Goal: Task Accomplishment & Management: Manage account settings

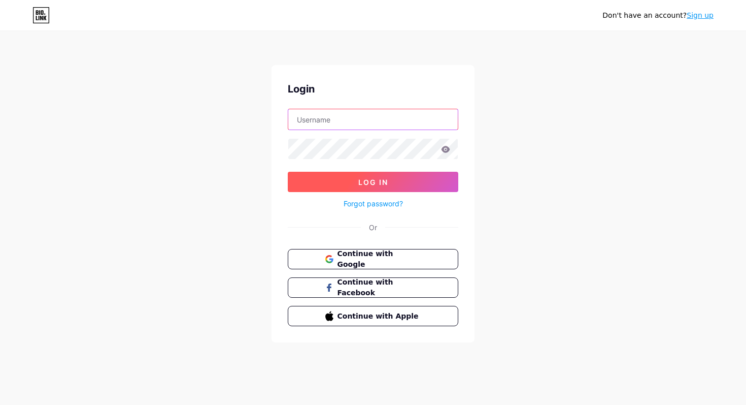
type input "[EMAIL_ADDRESS][DOMAIN_NAME]"
click at [368, 180] on span "Log In" at bounding box center [373, 182] width 30 height 9
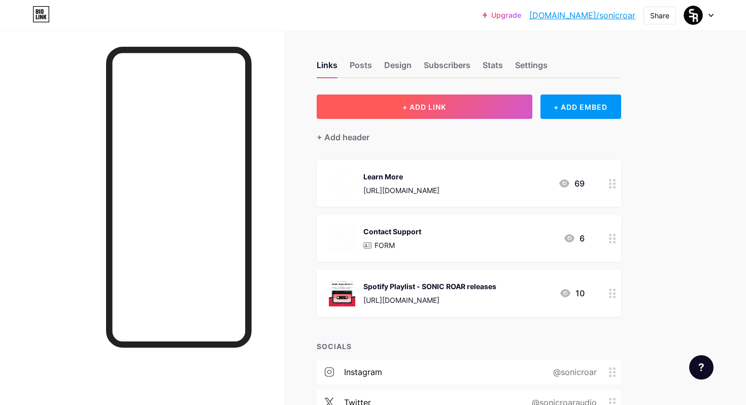
click at [460, 98] on button "+ ADD LINK" at bounding box center [425, 106] width 216 height 24
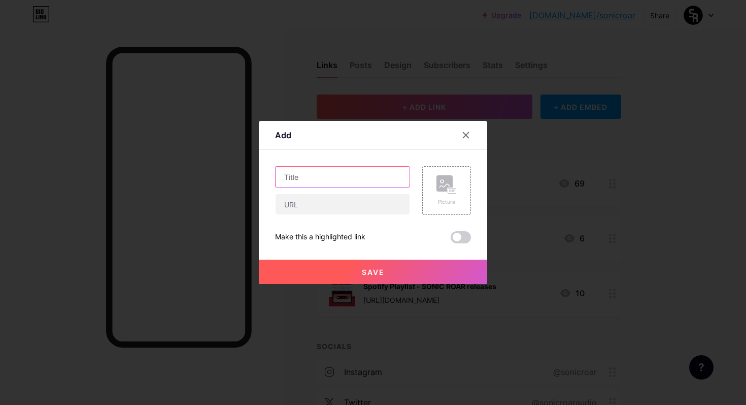
click at [337, 182] on input "text" at bounding box center [343, 177] width 134 height 20
type input "Agency"
click at [397, 280] on button "Save" at bounding box center [373, 271] width 228 height 24
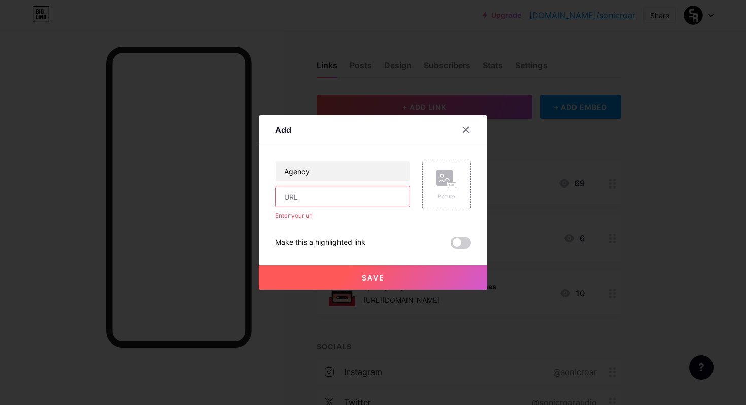
click at [344, 201] on input "text" at bounding box center [343, 196] width 134 height 20
paste input "[URL][DOMAIN_NAME]"
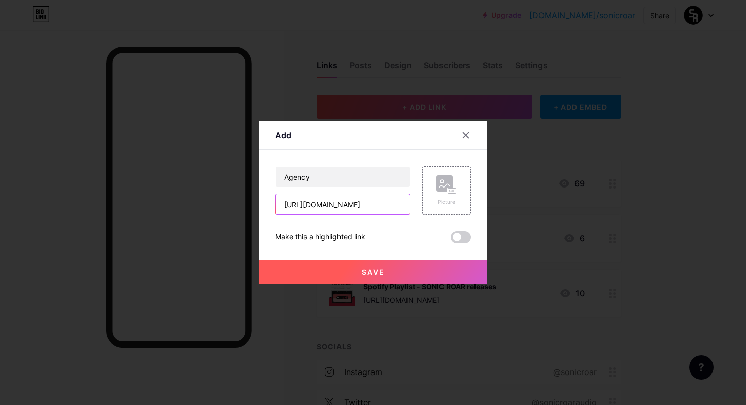
type input "[URL][DOMAIN_NAME]"
click at [395, 245] on div "Save" at bounding box center [373, 263] width 228 height 41
click at [395, 275] on button "Save" at bounding box center [373, 271] width 228 height 24
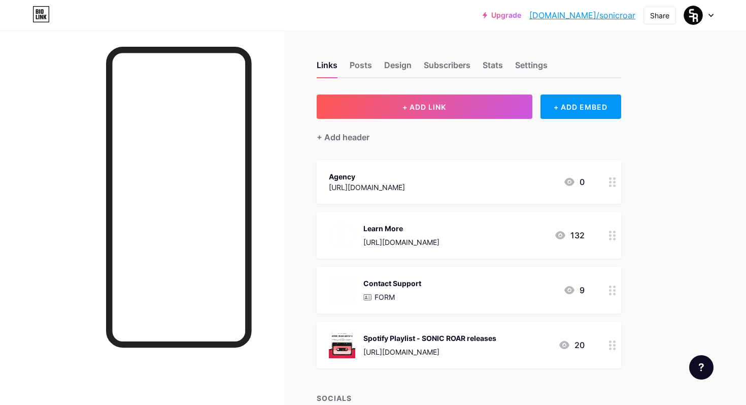
click at [612, 242] on div at bounding box center [612, 235] width 17 height 47
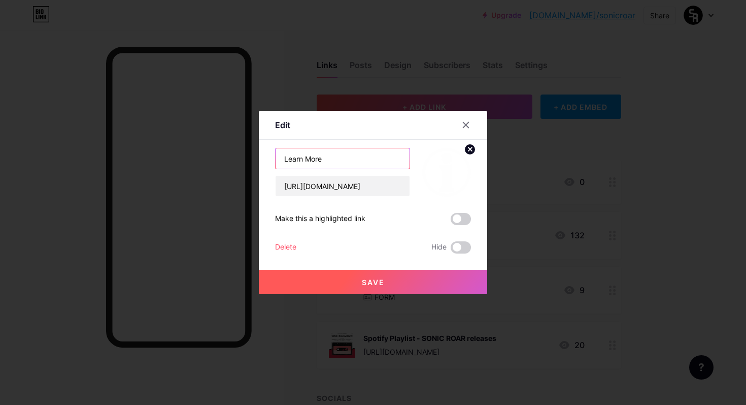
click at [335, 151] on input "Learn More" at bounding box center [343, 158] width 134 height 20
click at [335, 160] on input "Learn More" at bounding box center [343, 158] width 134 height 20
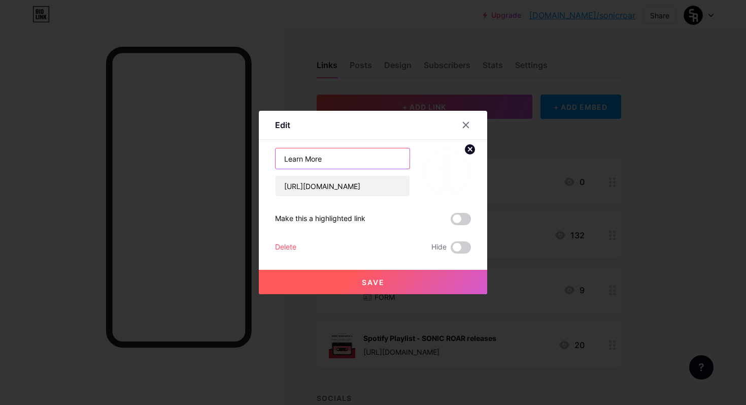
click at [335, 160] on input "Learn More" at bounding box center [343, 158] width 134 height 20
type input "Booking Agent"
click at [364, 279] on span "Save" at bounding box center [373, 282] width 23 height 9
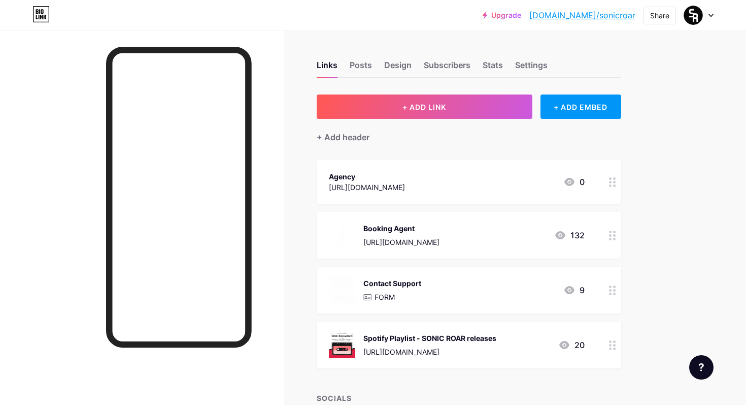
click at [404, 249] on div "Booking Agent [URL][DOMAIN_NAME] 132" at bounding box center [469, 235] width 305 height 47
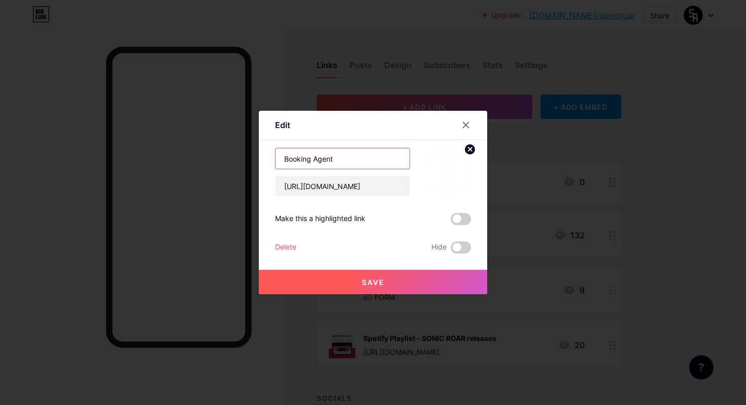
drag, startPoint x: 359, startPoint y: 165, endPoint x: 277, endPoint y: 164, distance: 82.8
click at [277, 164] on input "Booking Agent" at bounding box center [343, 158] width 134 height 20
drag, startPoint x: 353, startPoint y: 160, endPoint x: 283, endPoint y: 159, distance: 70.6
click at [283, 159] on input "Booking Agent" at bounding box center [343, 158] width 134 height 20
type input "Gig Manager App"
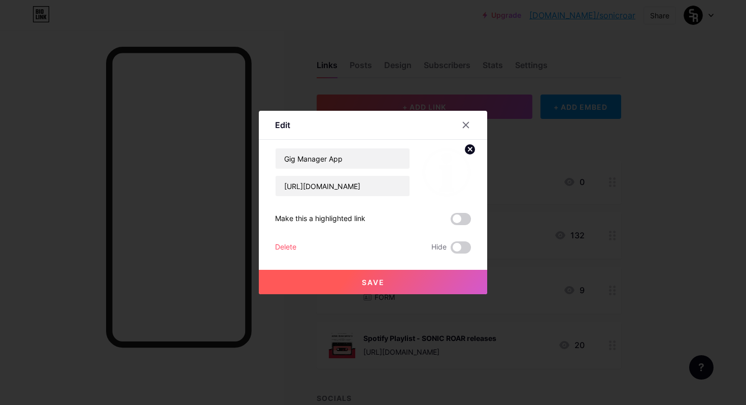
click at [378, 282] on span "Save" at bounding box center [373, 282] width 23 height 9
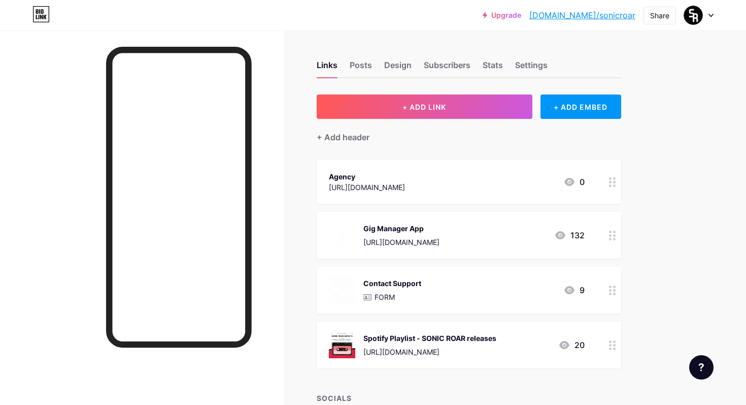
click at [611, 236] on icon at bounding box center [612, 235] width 7 height 10
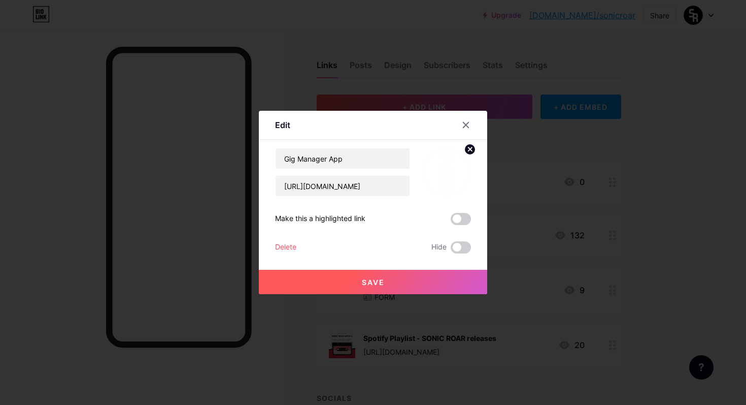
click at [470, 147] on circle at bounding box center [470, 149] width 11 height 11
click at [402, 283] on button "Save" at bounding box center [373, 282] width 228 height 24
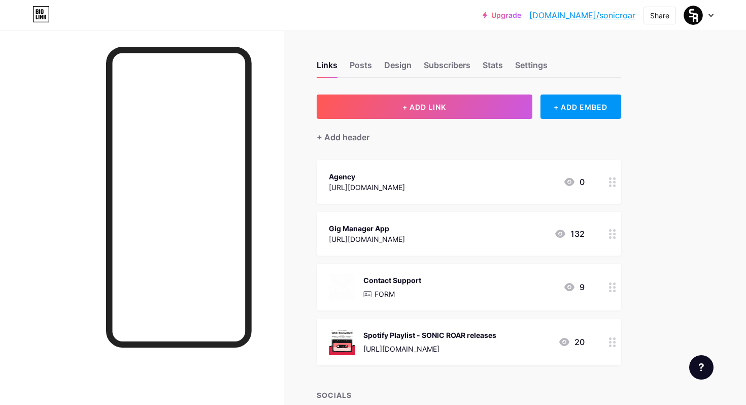
click at [614, 288] on icon at bounding box center [612, 287] width 7 height 10
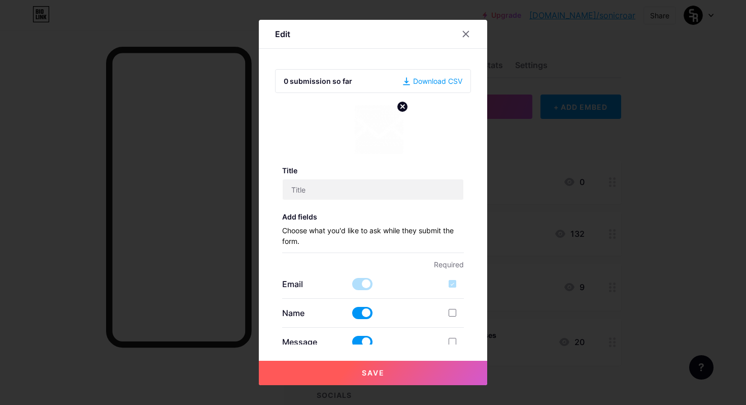
type input "Contact Support"
type input "[EMAIL_ADDRESS][DOMAIN_NAME]"
click at [404, 110] on circle at bounding box center [402, 106] width 11 height 11
click at [383, 378] on button "Save" at bounding box center [373, 372] width 228 height 24
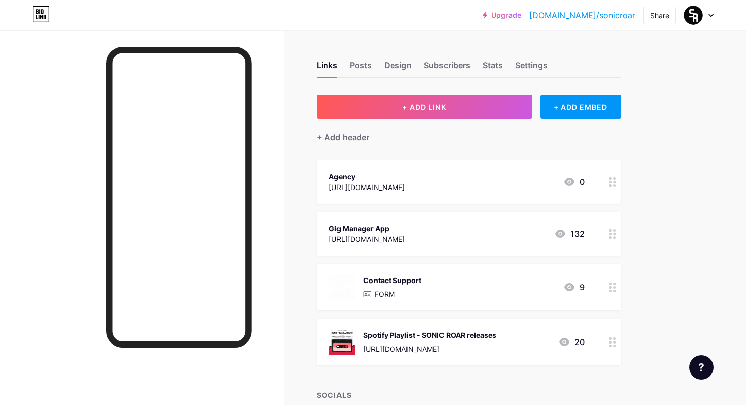
click at [609, 282] on circle at bounding box center [610, 283] width 3 height 3
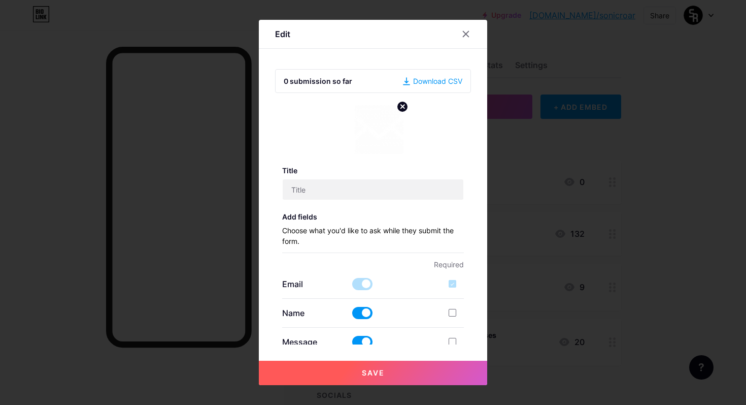
type input "Contact Support"
type input "[EMAIL_ADDRESS][DOMAIN_NAME]"
click at [400, 107] on circle at bounding box center [402, 106] width 11 height 11
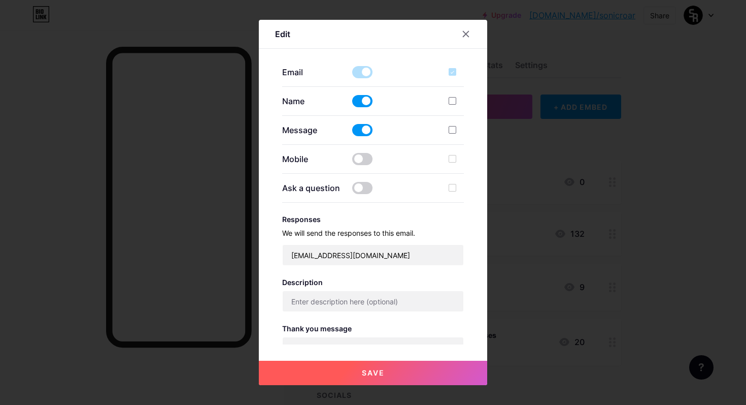
click at [362, 374] on span "Save" at bounding box center [373, 372] width 23 height 9
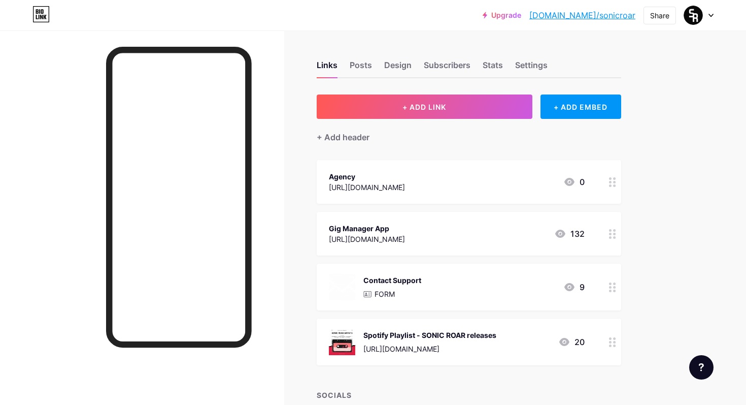
click at [614, 291] on circle at bounding box center [614, 290] width 3 height 3
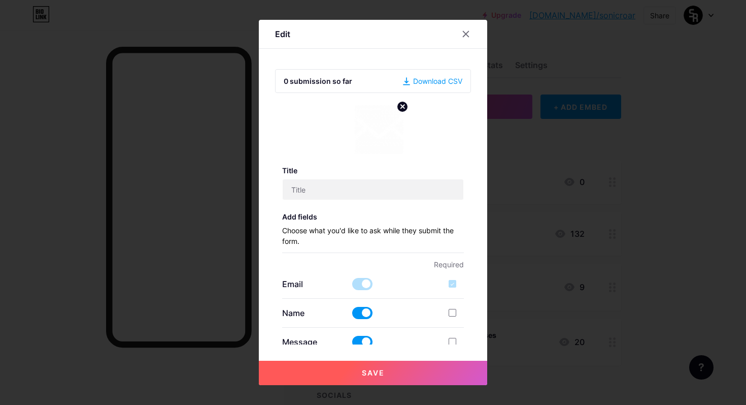
type input "Contact Support"
type input "[EMAIL_ADDRESS][DOMAIN_NAME]"
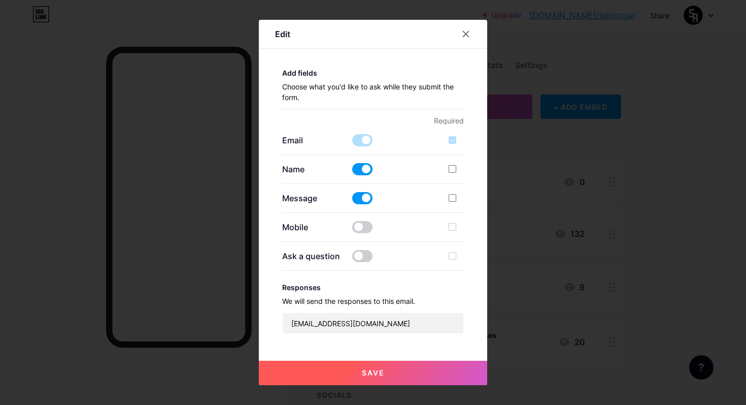
scroll to position [302, 0]
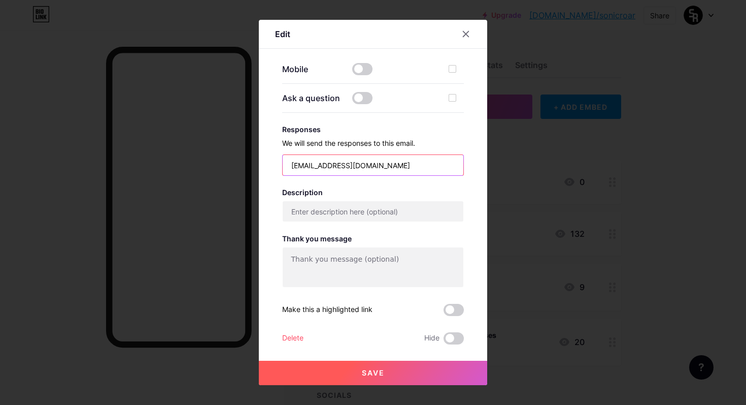
click at [402, 166] on input "[EMAIL_ADDRESS][DOMAIN_NAME]" at bounding box center [373, 165] width 181 height 20
click at [302, 337] on div "Delete" at bounding box center [292, 338] width 21 height 12
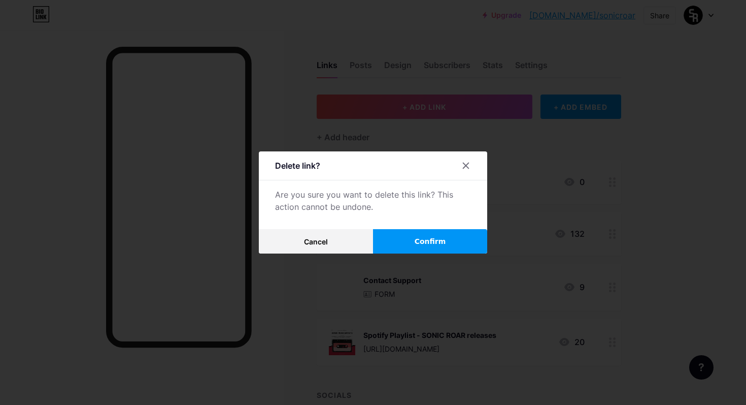
click at [439, 249] on button "Confirm" at bounding box center [430, 241] width 114 height 24
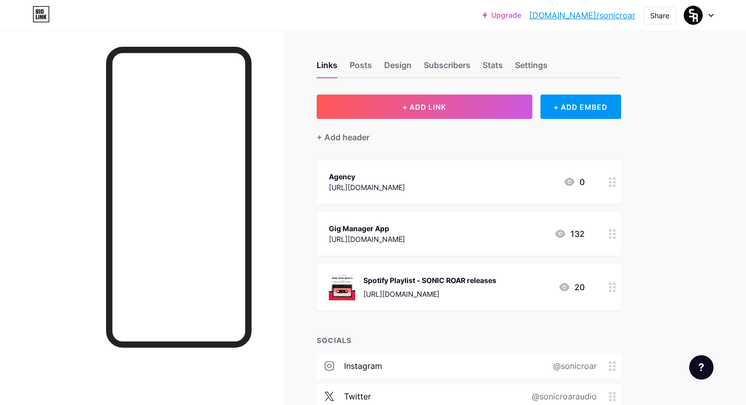
click at [612, 291] on div at bounding box center [612, 286] width 17 height 47
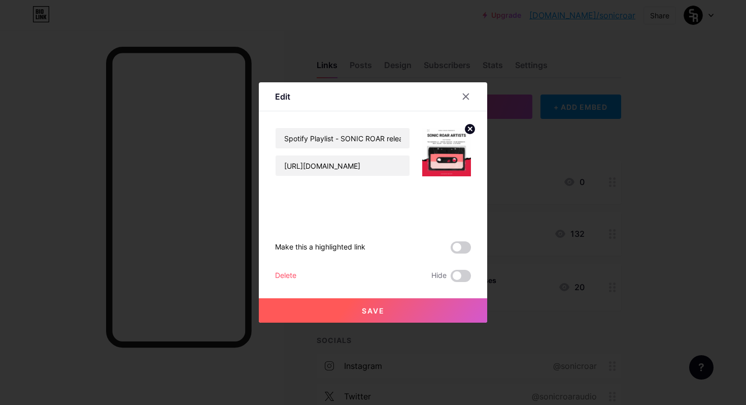
click at [296, 276] on div "Delete" at bounding box center [285, 276] width 21 height 12
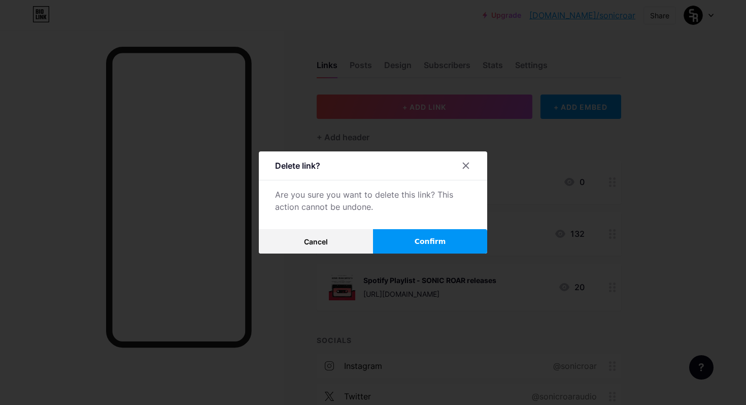
click at [440, 245] on span "Confirm" at bounding box center [430, 241] width 31 height 11
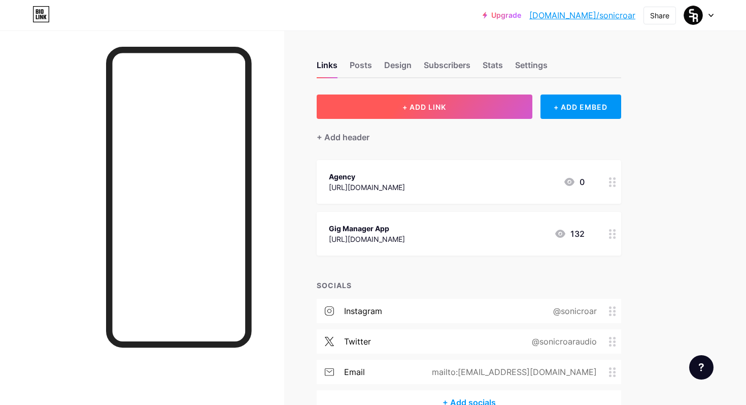
click at [443, 114] on button "+ ADD LINK" at bounding box center [425, 106] width 216 height 24
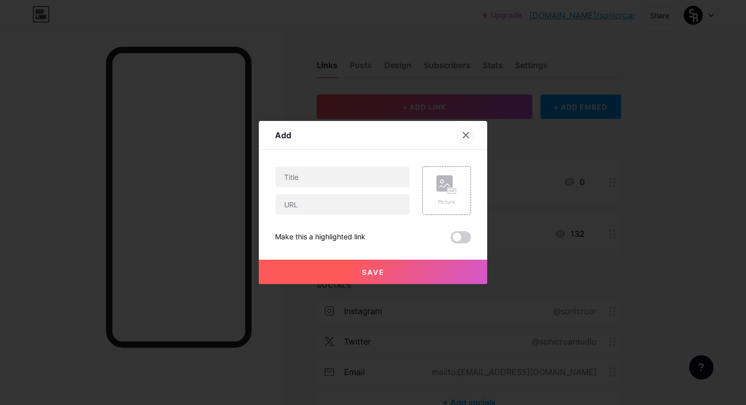
click at [469, 134] on icon at bounding box center [466, 135] width 8 height 8
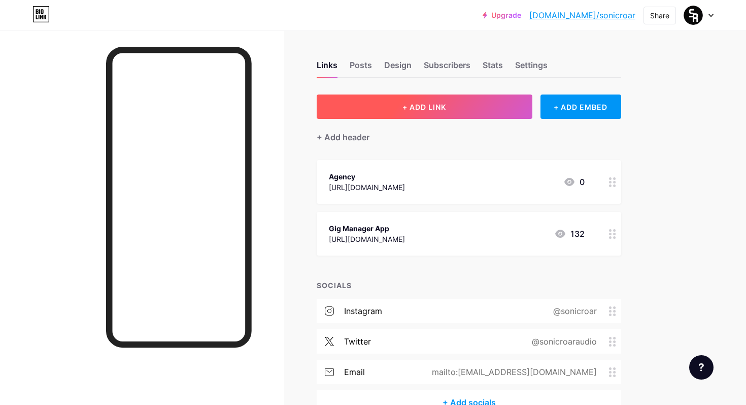
click at [450, 114] on button "+ ADD LINK" at bounding box center [425, 106] width 216 height 24
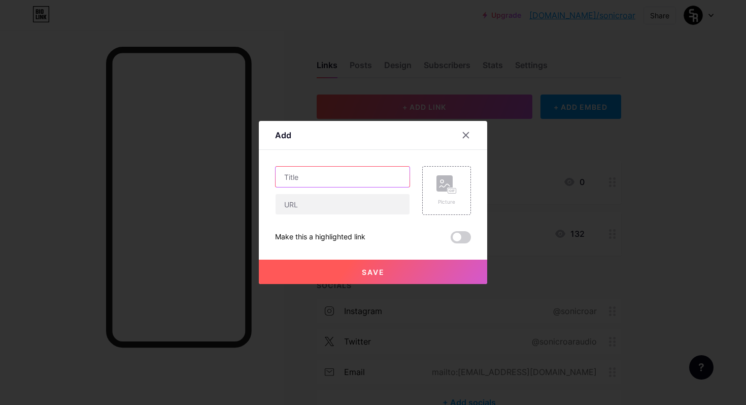
click at [346, 173] on input "text" at bounding box center [343, 177] width 134 height 20
type input "Gigs On Demand - eBook"
click at [397, 274] on button "Save" at bounding box center [373, 271] width 228 height 24
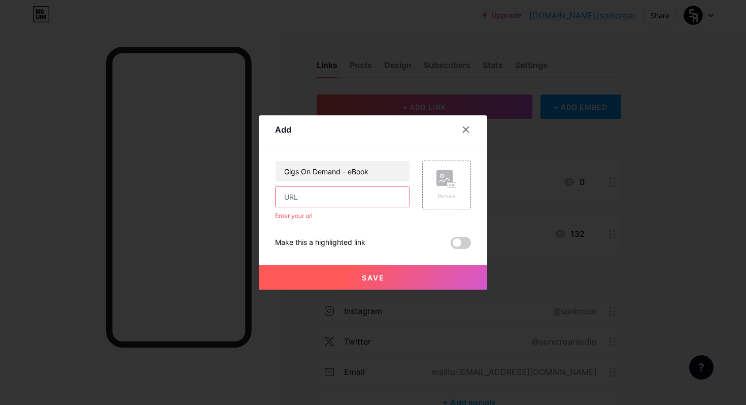
click at [346, 192] on input "text" at bounding box center [343, 196] width 134 height 20
paste input "[EMAIL_ADDRESS][DOMAIN_NAME]"
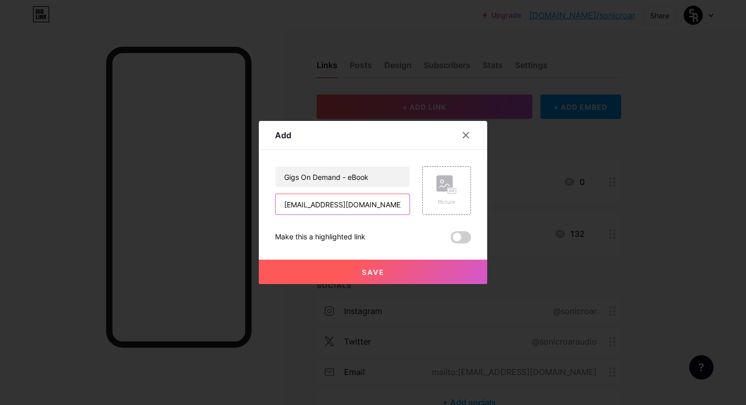
type input "[EMAIL_ADDRESS][DOMAIN_NAME]"
click at [383, 268] on span "Save" at bounding box center [373, 272] width 23 height 9
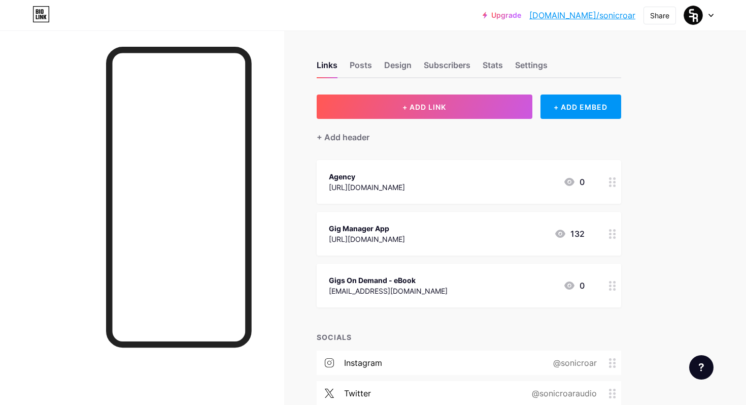
drag, startPoint x: 611, startPoint y: 183, endPoint x: 610, endPoint y: 15, distance: 168.0
click at [408, 62] on div "Design" at bounding box center [397, 68] width 27 height 18
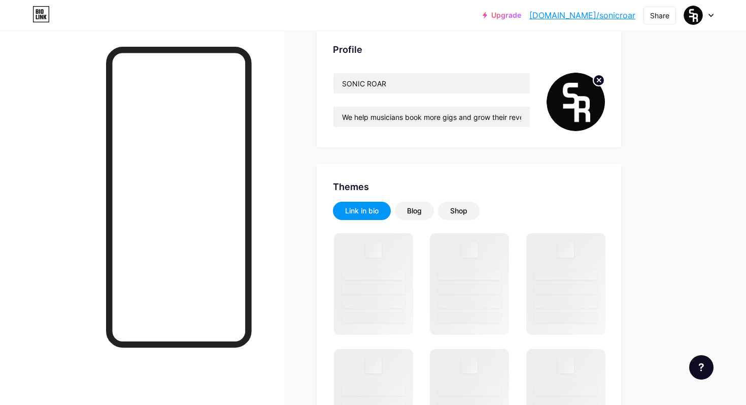
scroll to position [86, 0]
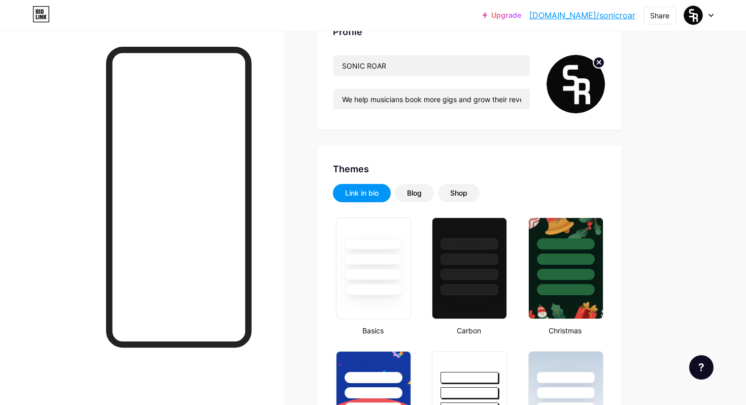
type input "#de1d41"
type input "#ffffff"
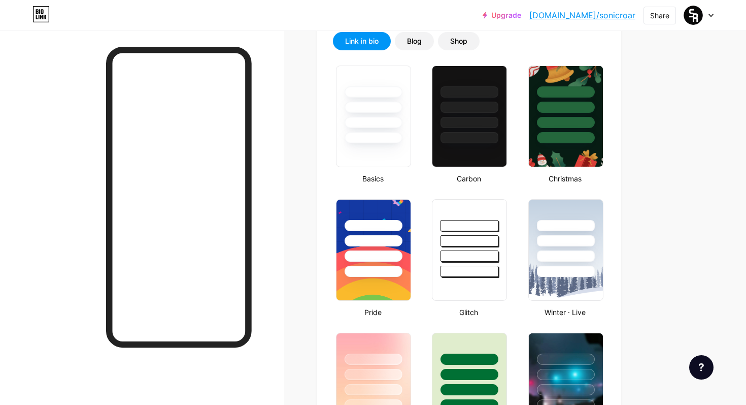
scroll to position [208, 0]
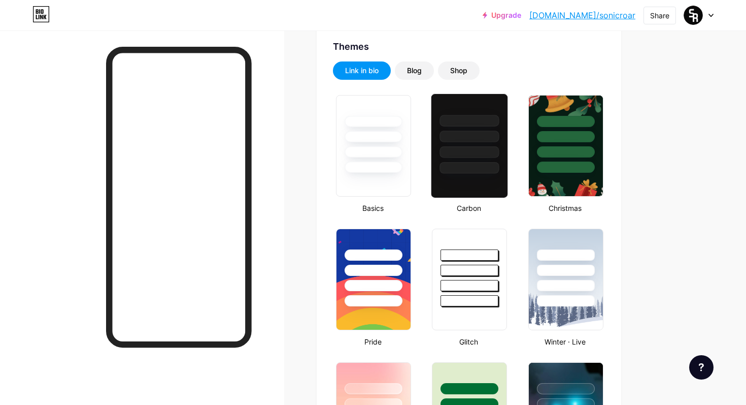
click at [461, 180] on div at bounding box center [469, 145] width 77 height 105
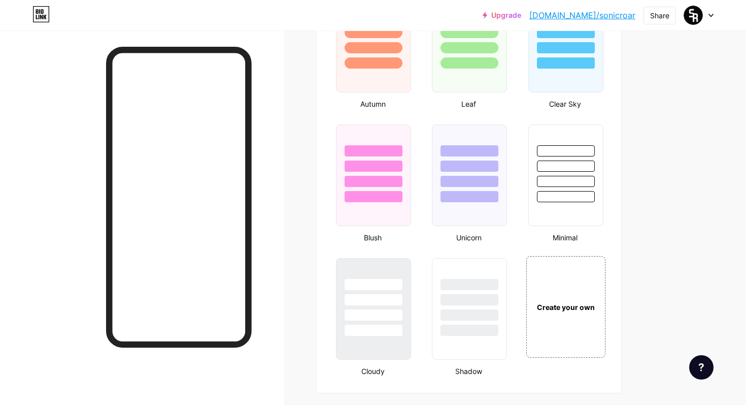
scroll to position [992, 0]
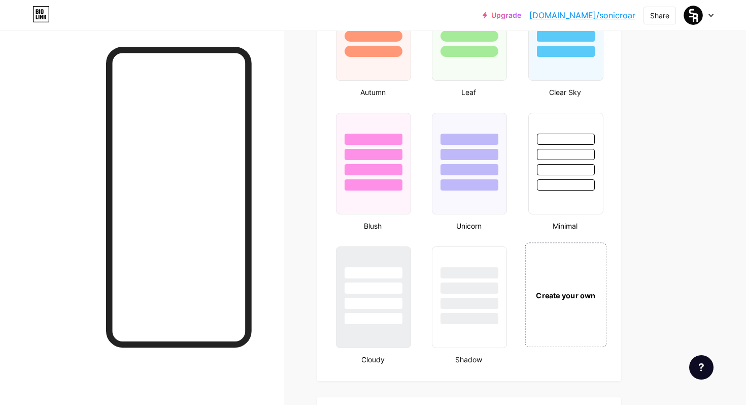
click at [551, 307] on div "Create your own" at bounding box center [566, 294] width 82 height 105
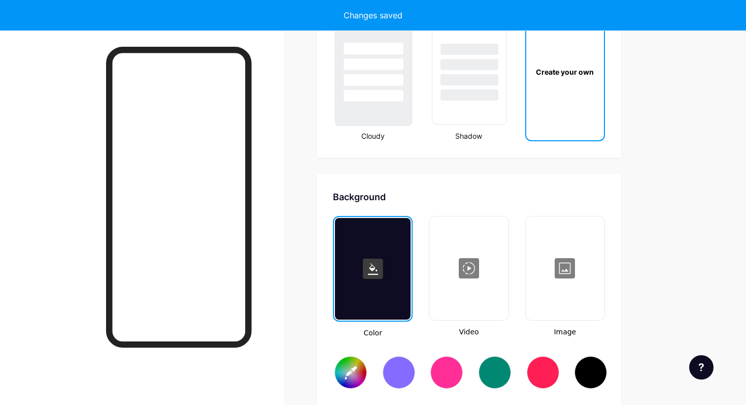
type input "#ffffff"
type input "#000000"
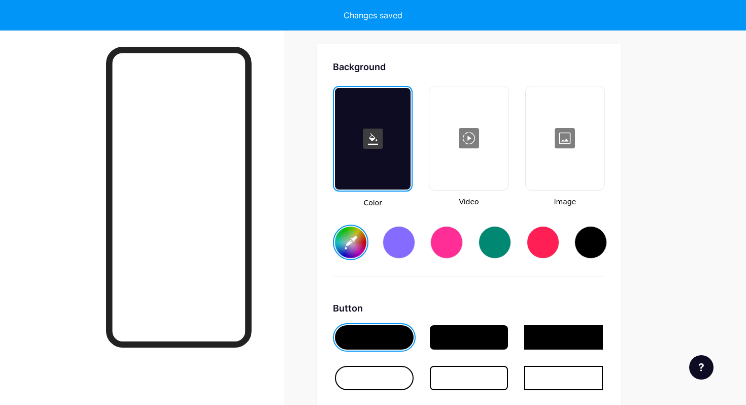
scroll to position [1348, 0]
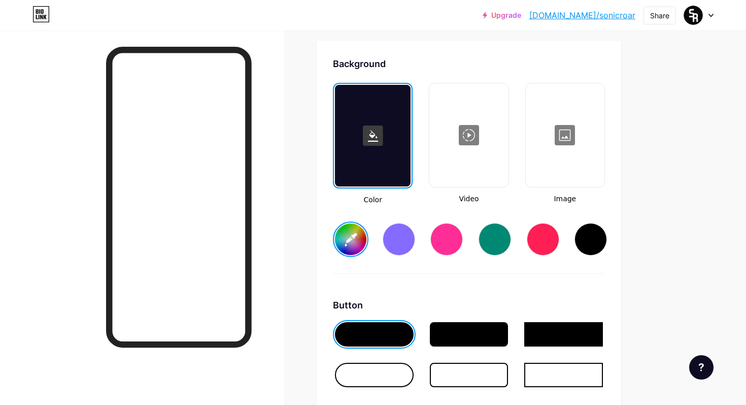
click at [378, 139] on rect at bounding box center [373, 135] width 20 height 20
click at [363, 155] on div at bounding box center [373, 136] width 76 height 102
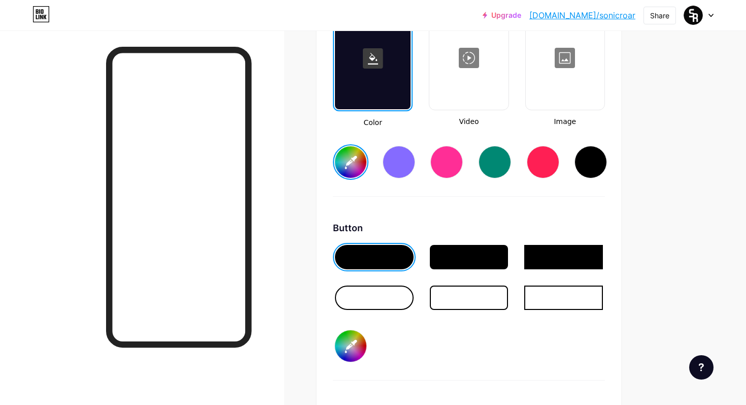
scroll to position [1434, 0]
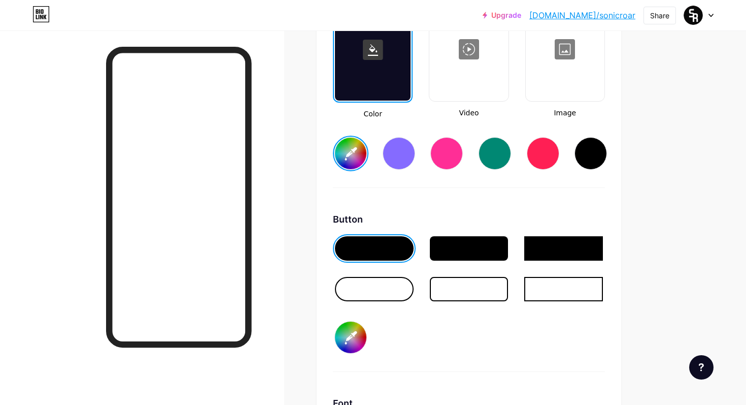
click at [383, 293] on div at bounding box center [374, 289] width 79 height 24
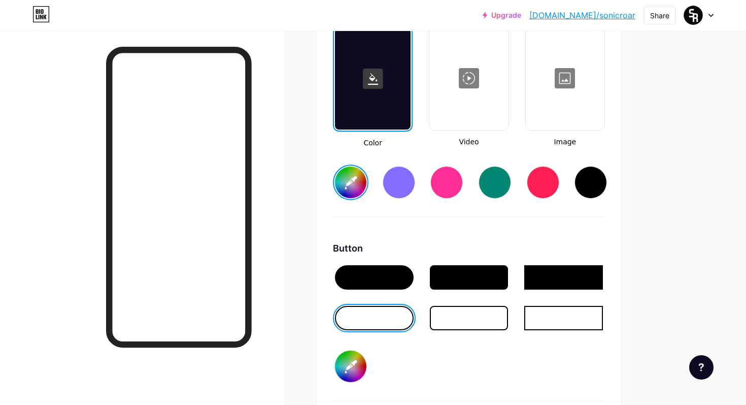
click at [389, 104] on div at bounding box center [373, 79] width 76 height 102
click at [376, 76] on rect at bounding box center [373, 79] width 20 height 20
click at [599, 182] on div at bounding box center [591, 182] width 32 height 32
type input "#000000"
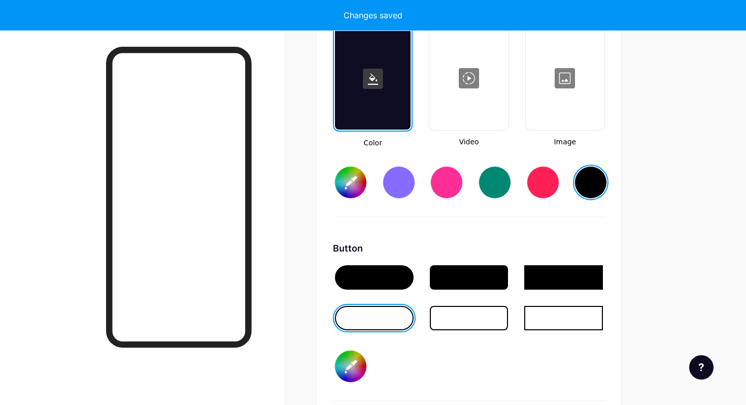
click at [352, 189] on input "#000000" at bounding box center [350, 182] width 31 height 31
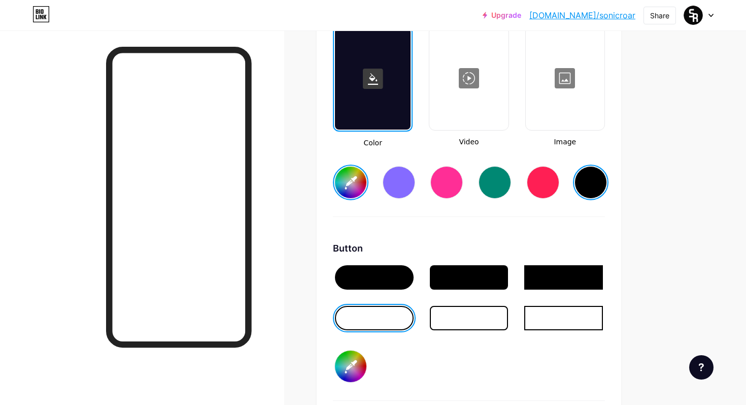
click at [325, 224] on div "Background Color Video Image #000000 Button #000000 Font Inter Poppins EB Garam…" at bounding box center [469, 301] width 305 height 634
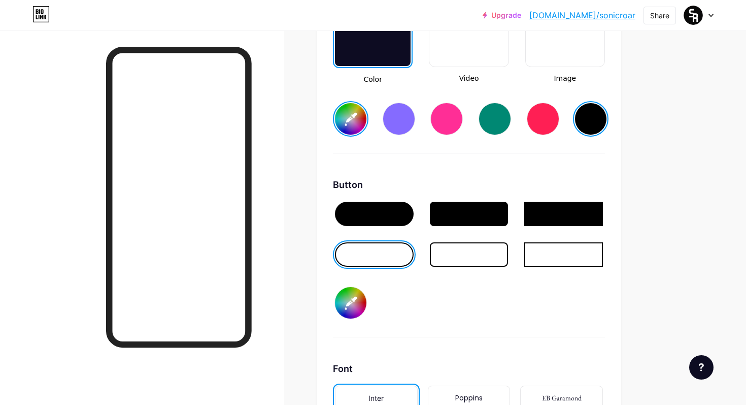
click at [359, 308] on input "#000000" at bounding box center [350, 302] width 31 height 31
type input "#c20000"
click at [531, 333] on div "Button #c20000" at bounding box center [469, 257] width 272 height 159
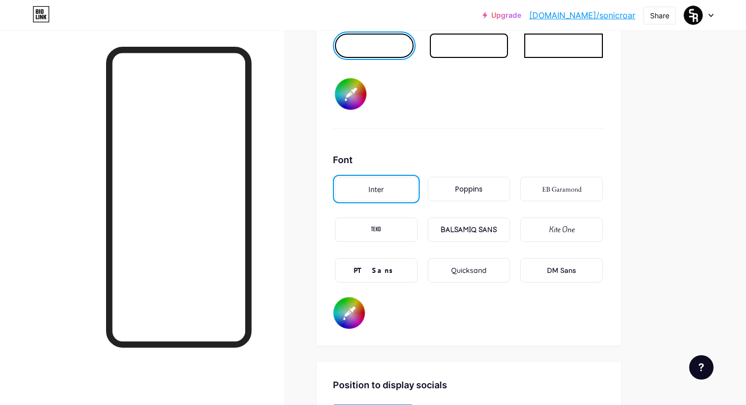
scroll to position [1716, 0]
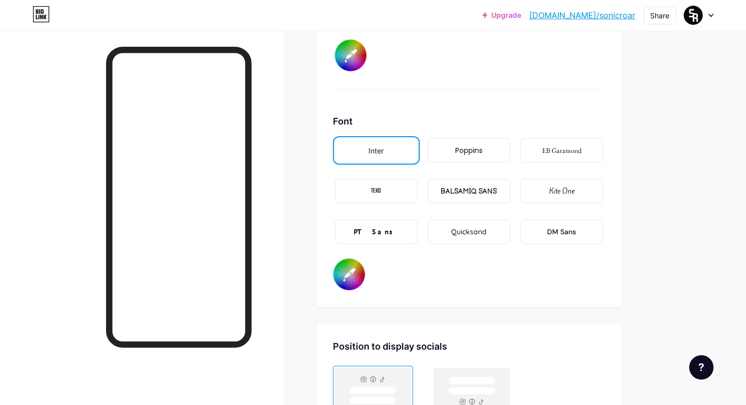
click at [337, 278] on input "#000000" at bounding box center [349, 273] width 31 height 31
type input "#f00505"
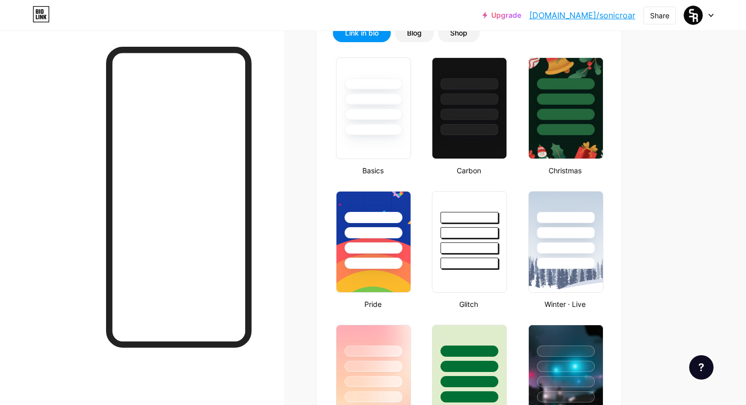
scroll to position [228, 0]
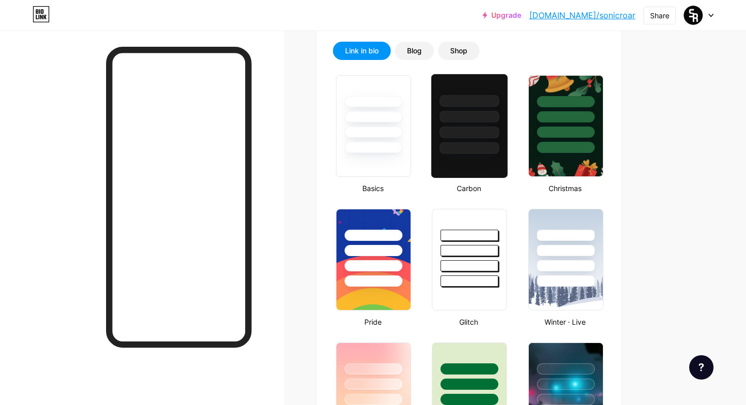
click at [492, 147] on div at bounding box center [469, 148] width 59 height 12
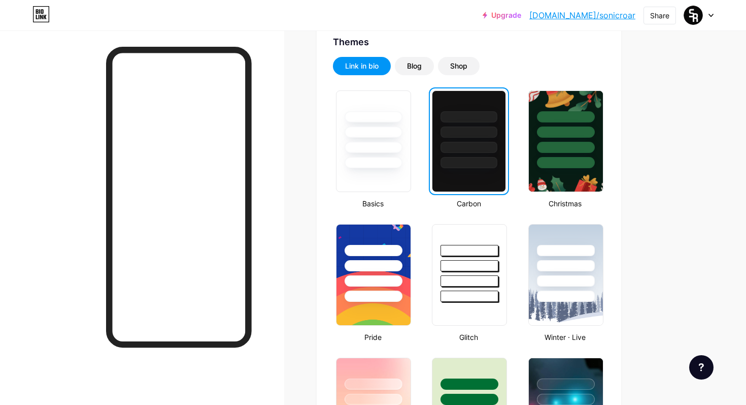
scroll to position [0, 0]
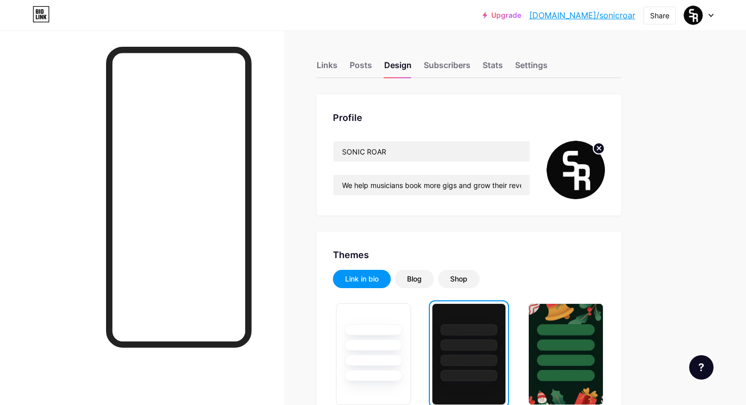
click at [322, 68] on div "Links" at bounding box center [327, 68] width 21 height 18
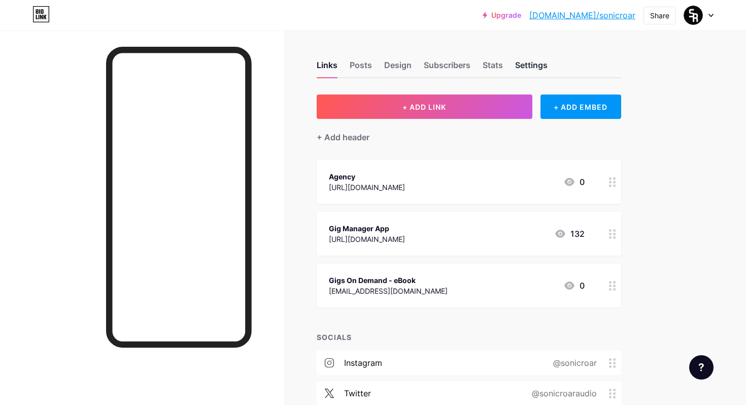
click at [516, 64] on div "Settings" at bounding box center [531, 68] width 32 height 18
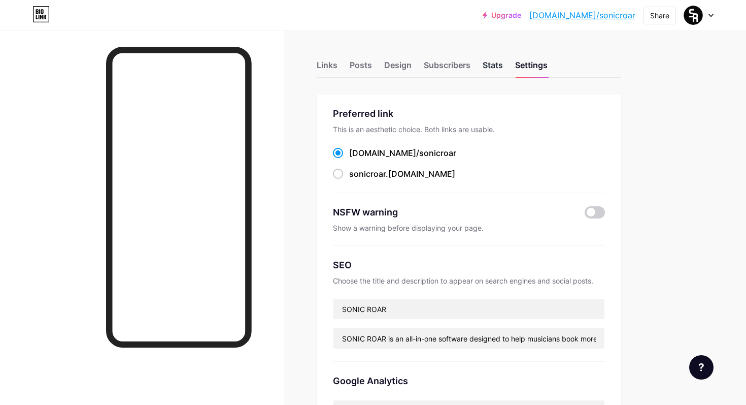
click at [500, 64] on div "Stats" at bounding box center [493, 68] width 20 height 18
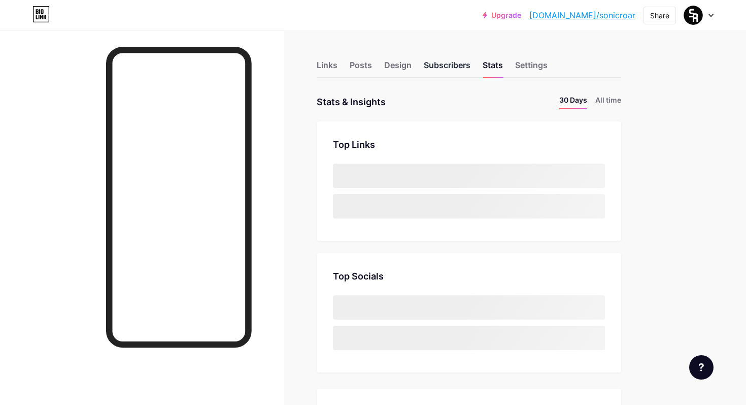
click at [424, 61] on div "Subscribers" at bounding box center [447, 68] width 47 height 18
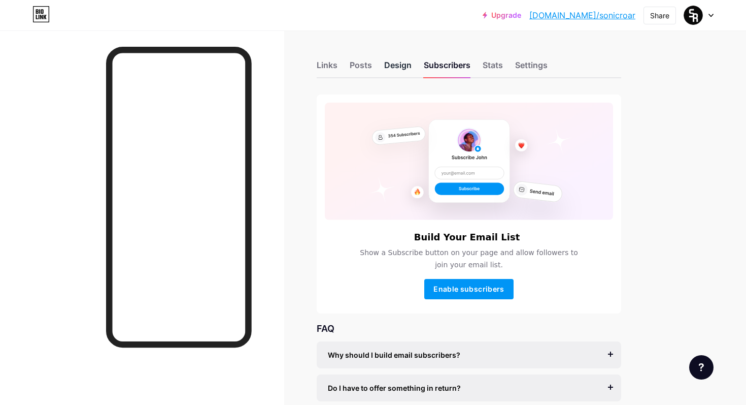
click at [394, 63] on div "Design" at bounding box center [397, 68] width 27 height 18
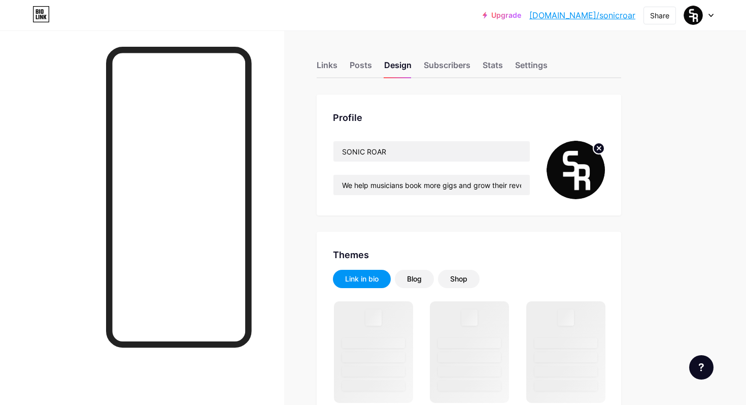
click at [604, 143] on icon at bounding box center [599, 148] width 12 height 12
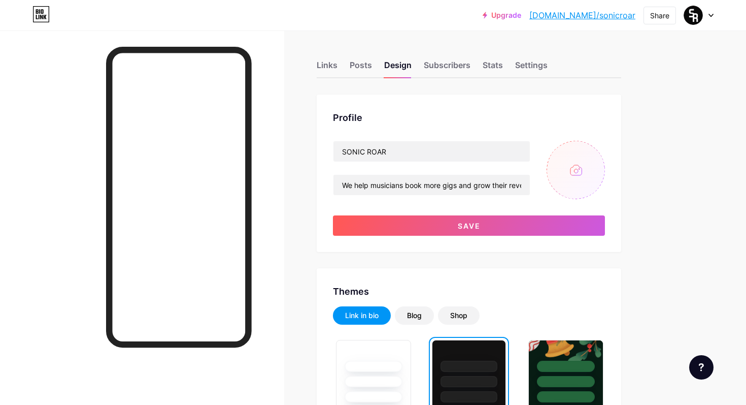
click at [582, 161] on input "file" at bounding box center [576, 170] width 58 height 58
click at [325, 62] on div "Links" at bounding box center [327, 68] width 21 height 18
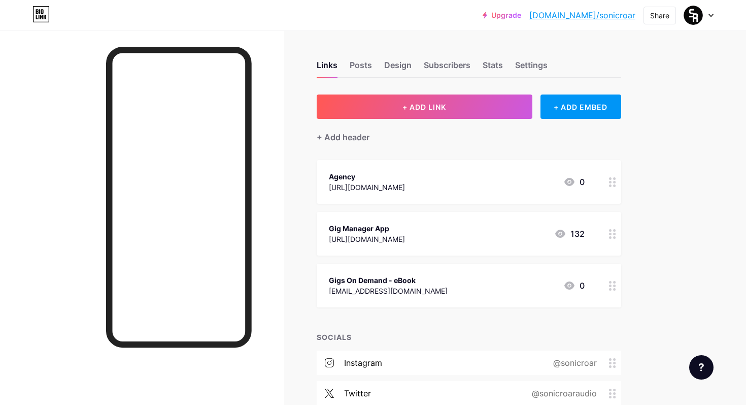
click at [411, 64] on div "Links Posts Design Subscribers Stats Settings" at bounding box center [469, 61] width 305 height 36
click at [402, 64] on div "Design" at bounding box center [397, 68] width 27 height 18
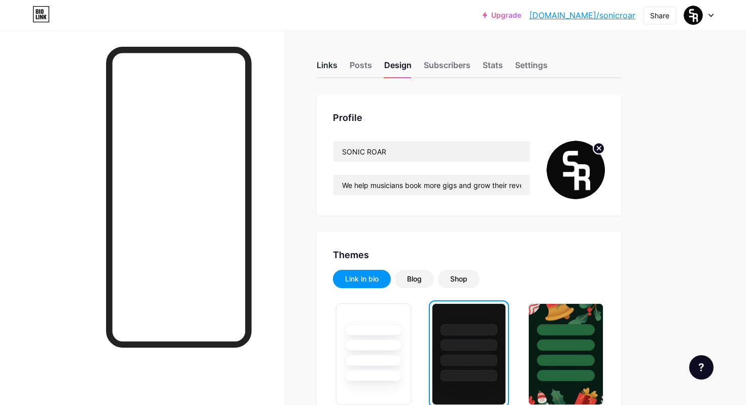
click at [327, 72] on div "Links" at bounding box center [327, 68] width 21 height 18
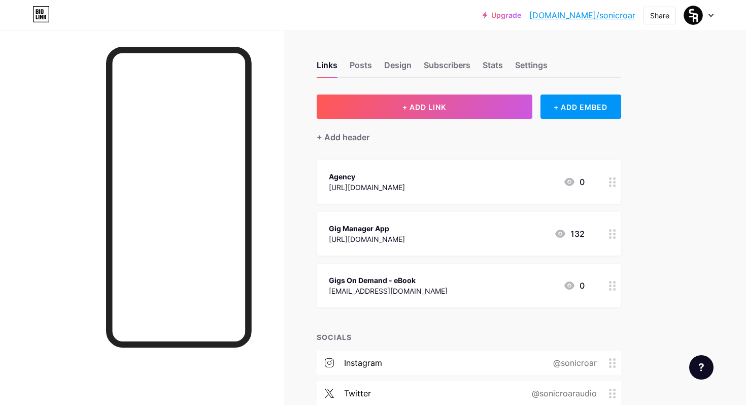
click at [604, 283] on div at bounding box center [612, 285] width 17 height 44
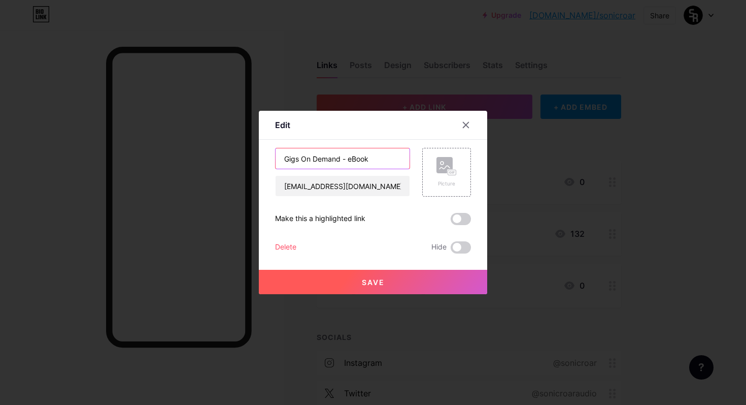
click at [376, 152] on input "Gigs On Demand - eBook" at bounding box center [343, 158] width 134 height 20
click at [377, 155] on input "Gigs On Demand - eBook" at bounding box center [343, 158] width 134 height 20
type input "Gigs On Demand (eBook)"
click at [402, 280] on button "Save" at bounding box center [373, 282] width 228 height 24
